Goal: Information Seeking & Learning: Learn about a topic

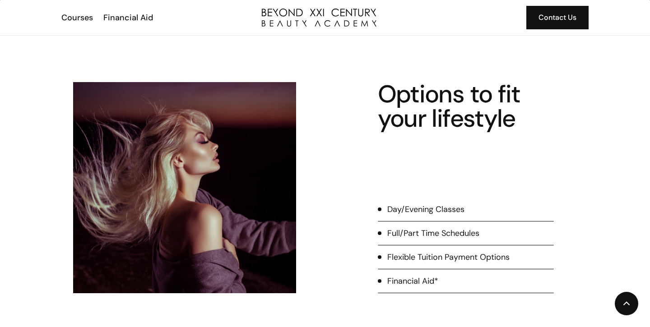
scroll to position [297, 0]
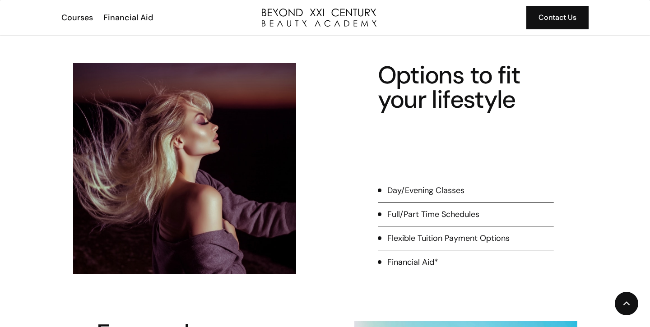
click at [455, 189] on div "Day/Evening Classes" at bounding box center [425, 191] width 77 height 12
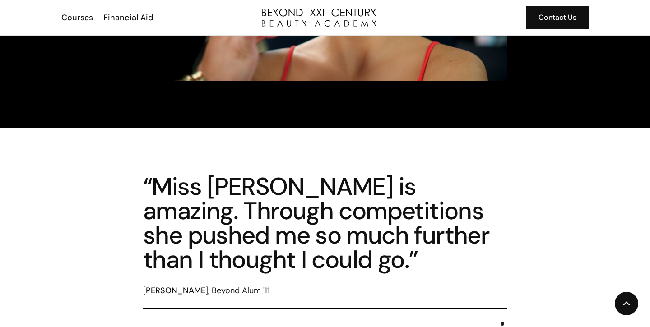
scroll to position [1174, 0]
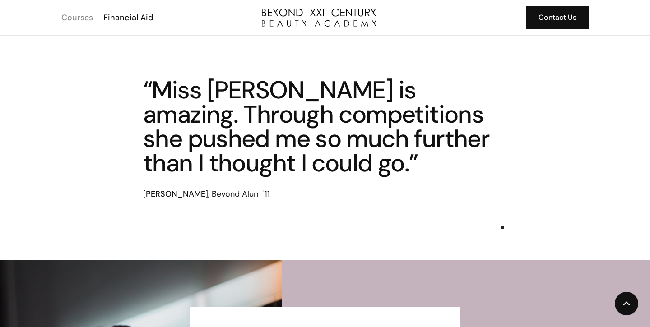
click at [84, 16] on div "Courses" at bounding box center [77, 18] width 32 height 12
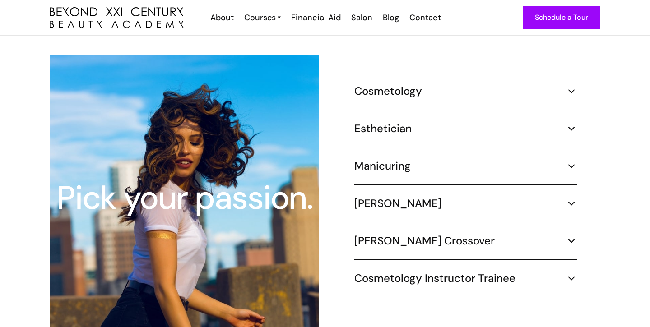
scroll to position [843, 0]
click at [572, 85] on img at bounding box center [572, 91] width 12 height 12
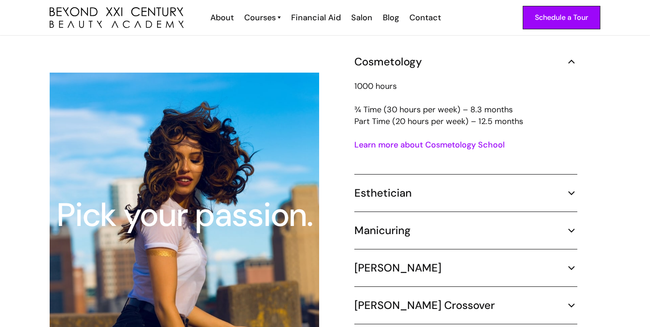
click at [486, 140] on link "Learn more about Cosmetology School" at bounding box center [429, 145] width 150 height 11
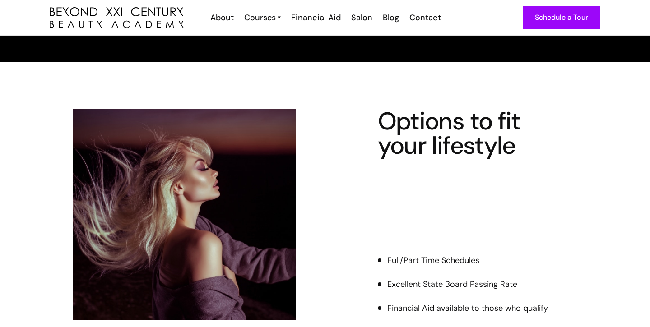
scroll to position [134, 0]
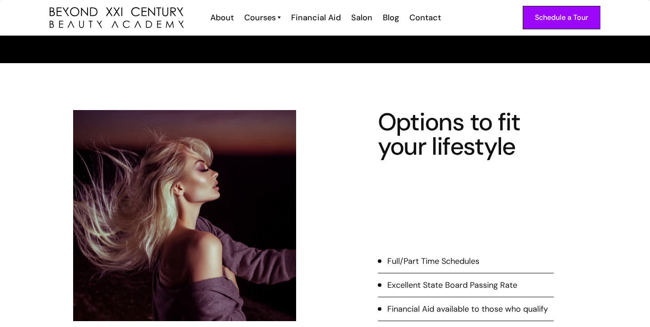
click at [411, 263] on div "Full/Part Time Schedules" at bounding box center [433, 262] width 92 height 12
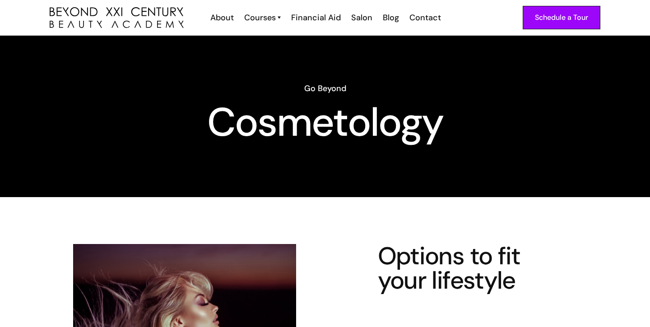
scroll to position [0, 0]
click at [329, 16] on div "Financial Aid" at bounding box center [316, 18] width 50 height 12
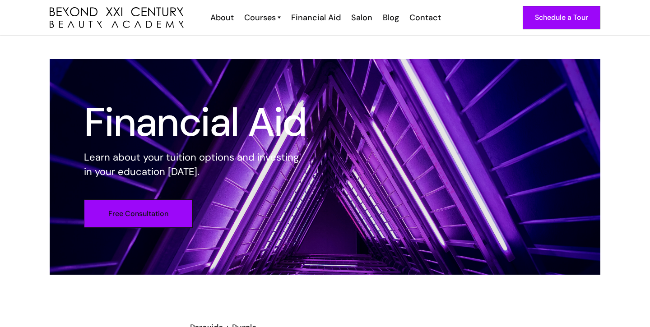
click at [152, 215] on link "Free Consultation" at bounding box center [138, 214] width 109 height 28
